Goal: Task Accomplishment & Management: Use online tool/utility

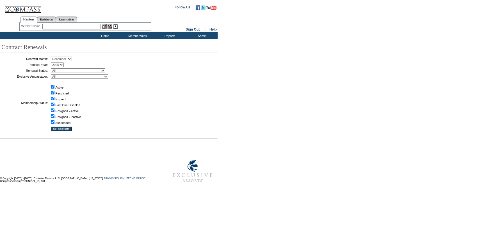
click at [69, 59] on select "January February March April May June July August September October November De…" at bounding box center [61, 59] width 21 height 4
select select "10"
click at [53, 57] on select "January February March April May June July August September October November De…" at bounding box center [61, 59] width 21 height 4
click at [64, 129] on input "Get Contracts" at bounding box center [61, 129] width 21 height 4
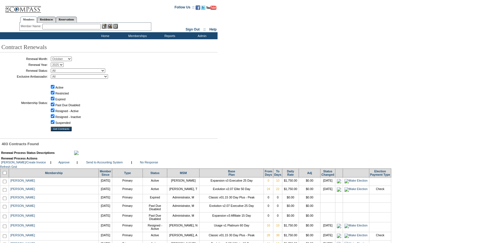
click at [53, 92] on input "Restricted" at bounding box center [53, 93] width 4 height 4
checkbox input "false"
click at [53, 100] on input "Expired" at bounding box center [53, 99] width 4 height 4
checkbox input "false"
click at [54, 106] on input "Past Due Disabled" at bounding box center [53, 105] width 4 height 4
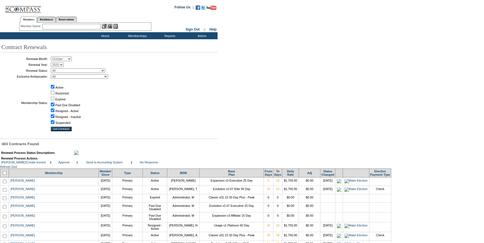
checkbox input "false"
click at [54, 115] on input "Resigned - Inactive" at bounding box center [53, 116] width 4 height 4
checkbox input "false"
click at [54, 121] on input "Suspended" at bounding box center [53, 122] width 4 height 4
checkbox input "false"
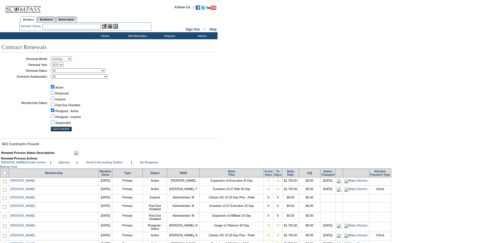
click at [61, 127] on input "Get Contracts" at bounding box center [61, 129] width 21 height 4
